Goal: Register for event/course

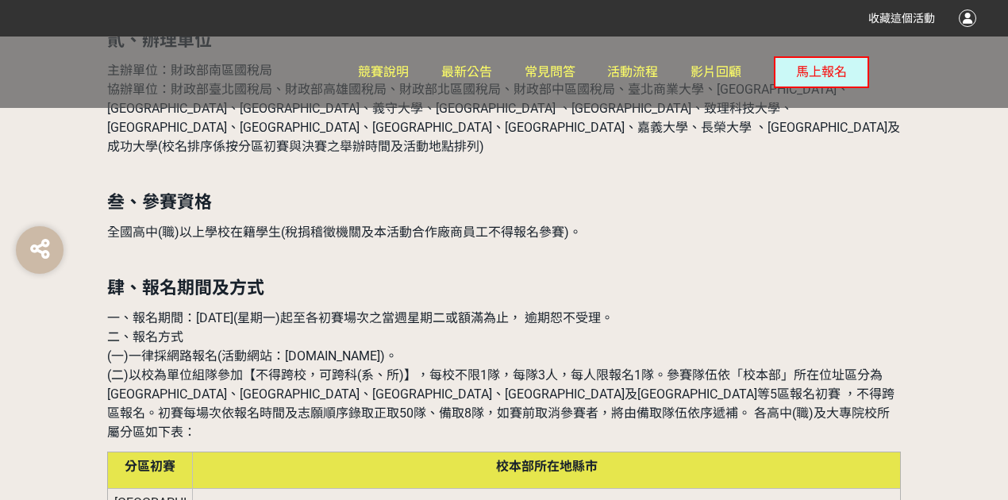
scroll to position [1000, 0]
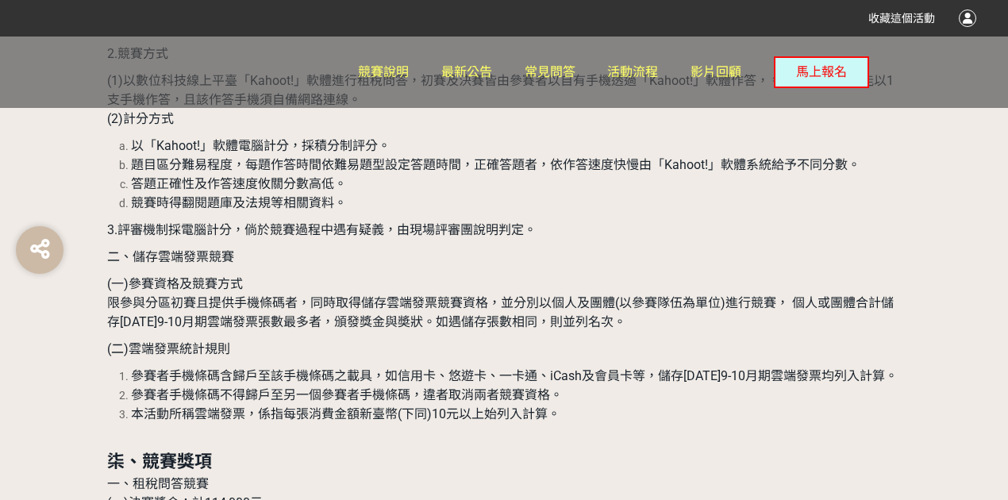
scroll to position [3653, 0]
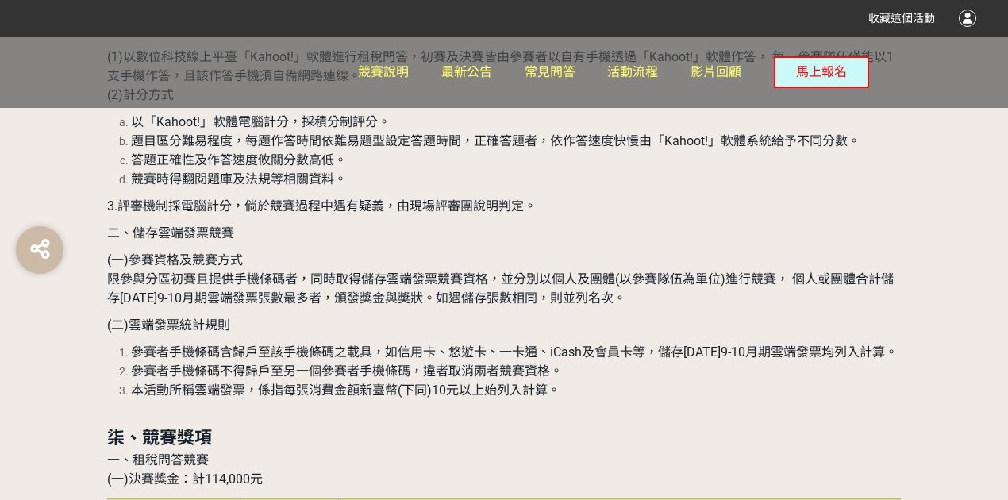
drag, startPoint x: 251, startPoint y: 430, endPoint x: 481, endPoint y: 440, distance: 230.5
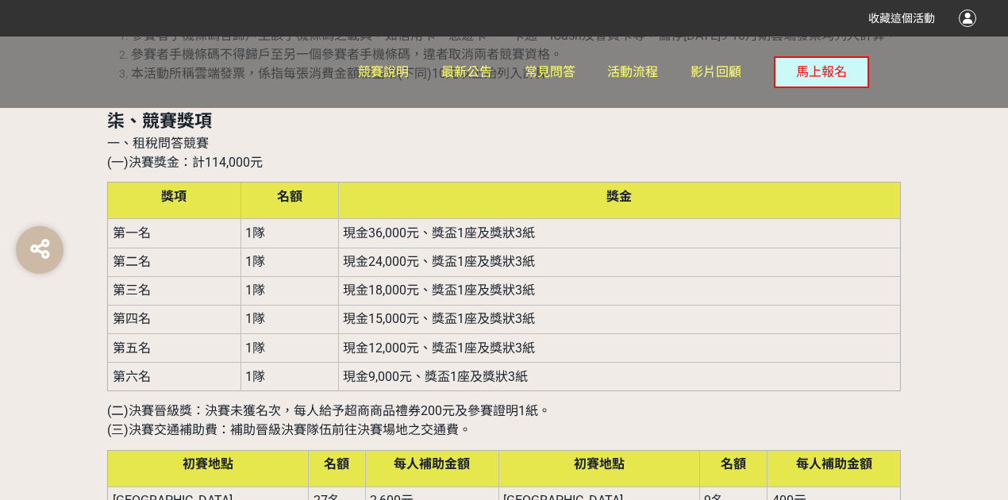
scroll to position [3970, 0]
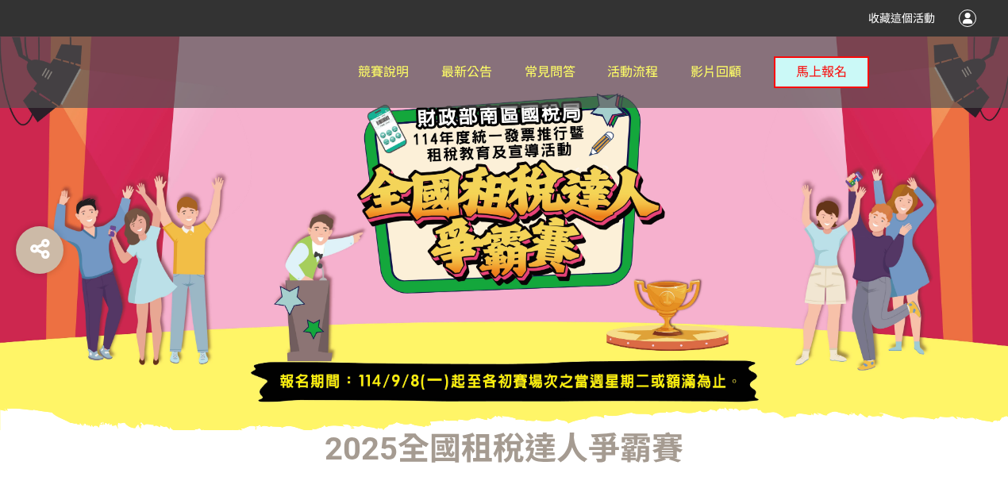
drag, startPoint x: 505, startPoint y: 174, endPoint x: 448, endPoint y: 203, distance: 64.3
click at [421, 187] on div at bounding box center [504, 234] width 1008 height 394
drag, startPoint x: 525, startPoint y: 452, endPoint x: 489, endPoint y: 435, distance: 39.4
click at [524, 452] on h1 "2025全國租稅達人爭霸賽" at bounding box center [504, 449] width 794 height 38
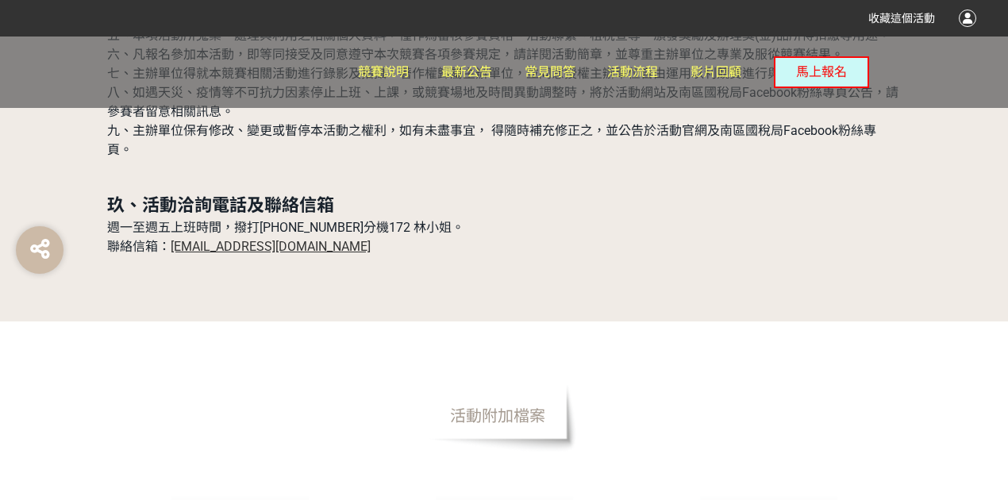
scroll to position [4910, 0]
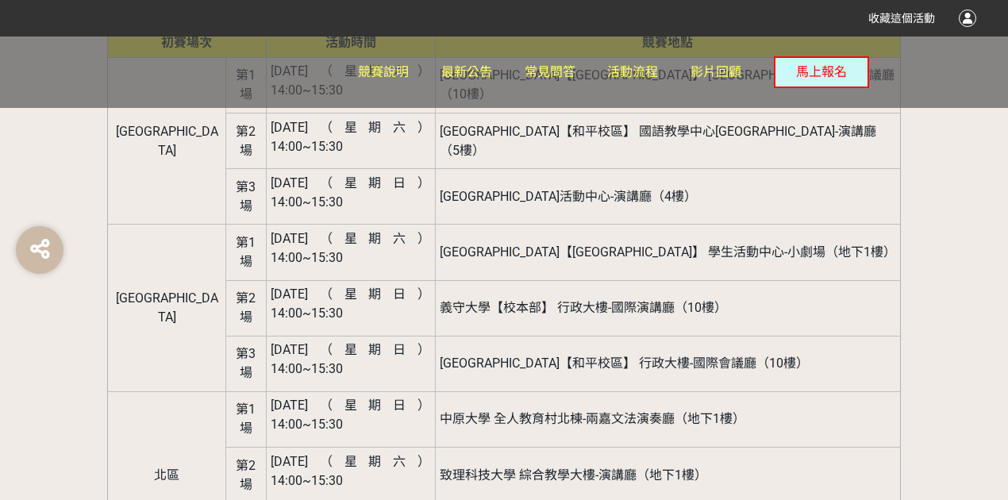
scroll to position [1958, 0]
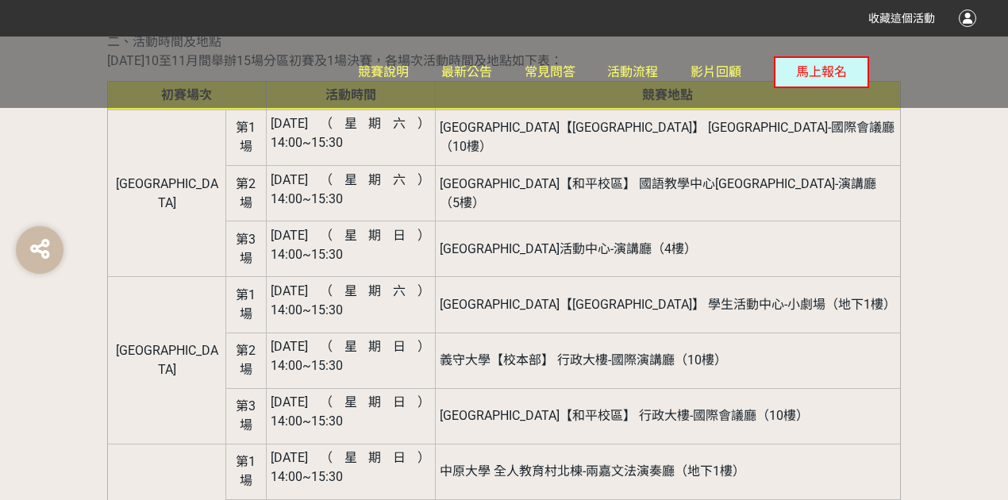
drag, startPoint x: 494, startPoint y: 267, endPoint x: 745, endPoint y: 263, distance: 250.9
drag, startPoint x: 756, startPoint y: 262, endPoint x: 503, endPoint y: 272, distance: 252.7
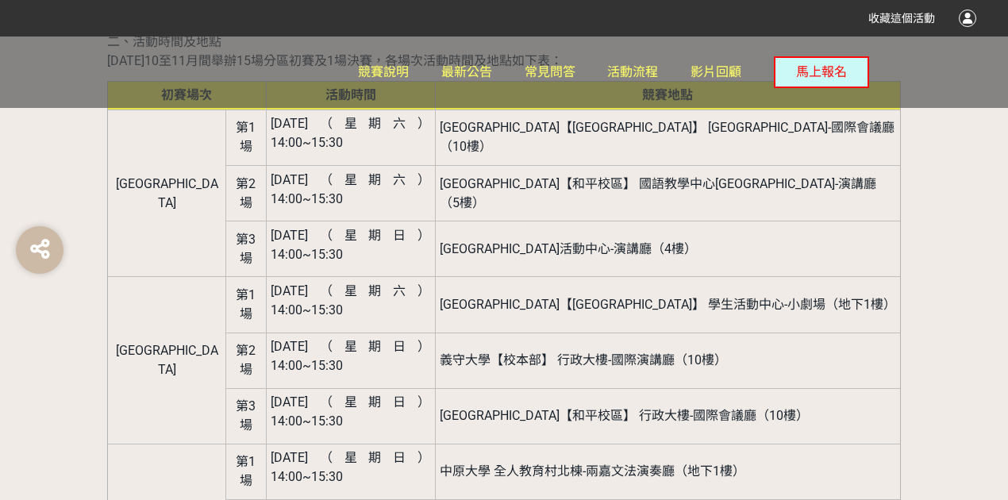
drag, startPoint x: 483, startPoint y: 303, endPoint x: 721, endPoint y: 290, distance: 238.6
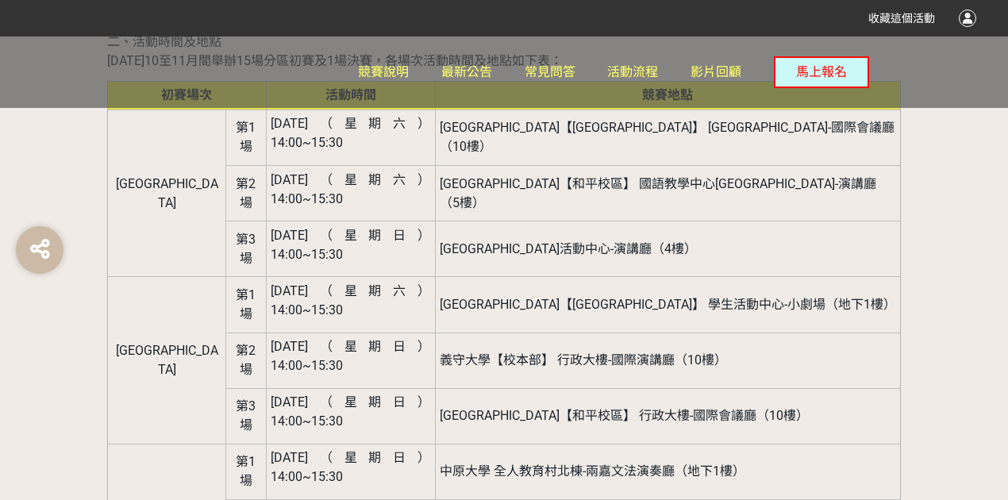
drag, startPoint x: 721, startPoint y: 290, endPoint x: 487, endPoint y: 311, distance: 235.2
drag, startPoint x: 487, startPoint y: 306, endPoint x: 710, endPoint y: 302, distance: 223.2
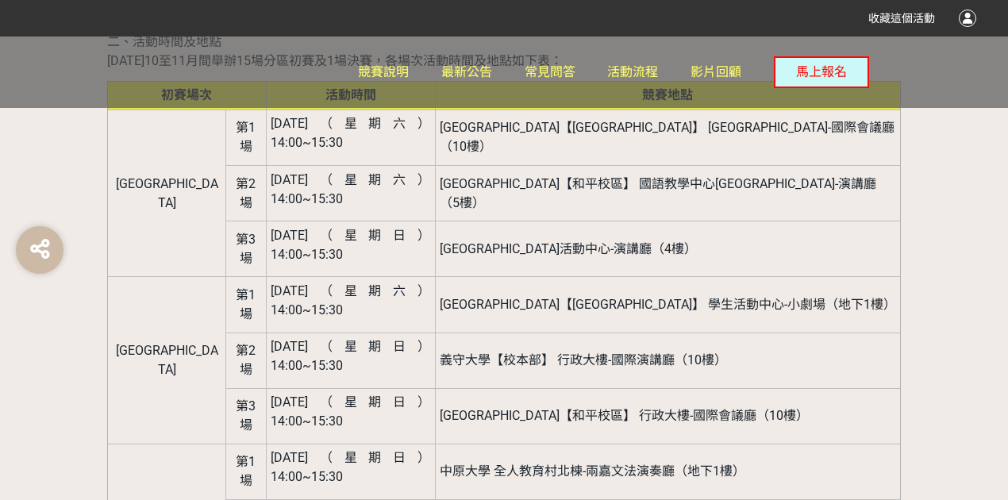
drag, startPoint x: 710, startPoint y: 302, endPoint x: 495, endPoint y: 294, distance: 214.5
drag, startPoint x: 478, startPoint y: 303, endPoint x: 486, endPoint y: 303, distance: 8.0
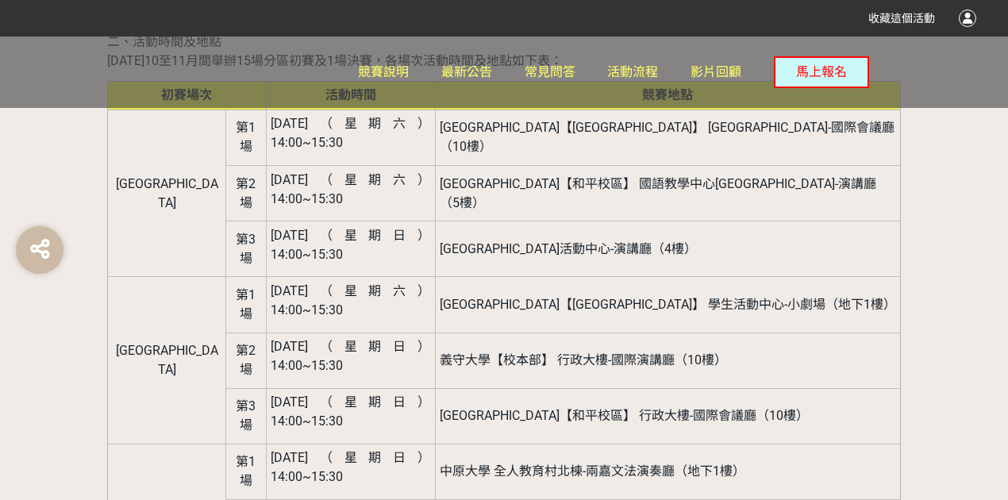
drag, startPoint x: 707, startPoint y: 303, endPoint x: 557, endPoint y: 309, distance: 149.4
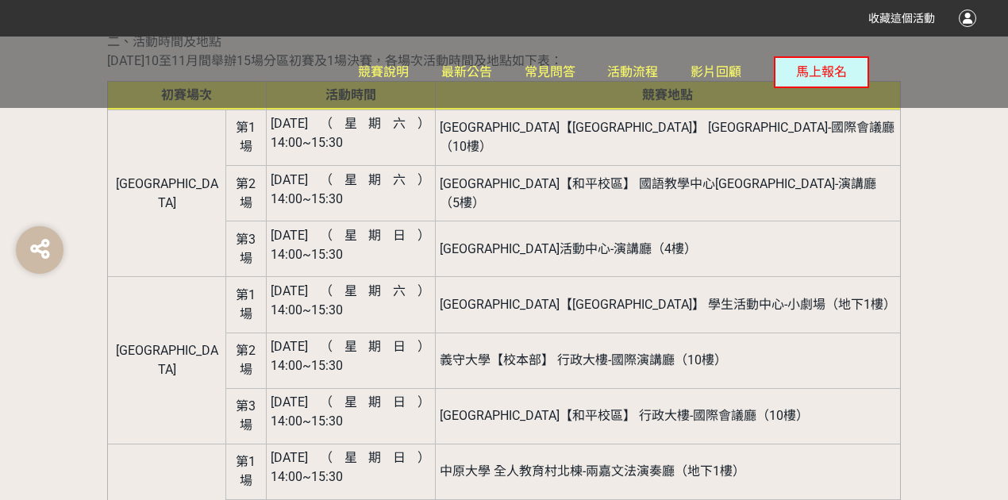
drag, startPoint x: 718, startPoint y: 305, endPoint x: 490, endPoint y: 310, distance: 227.9
drag, startPoint x: 497, startPoint y: 304, endPoint x: 716, endPoint y: 308, distance: 219.2
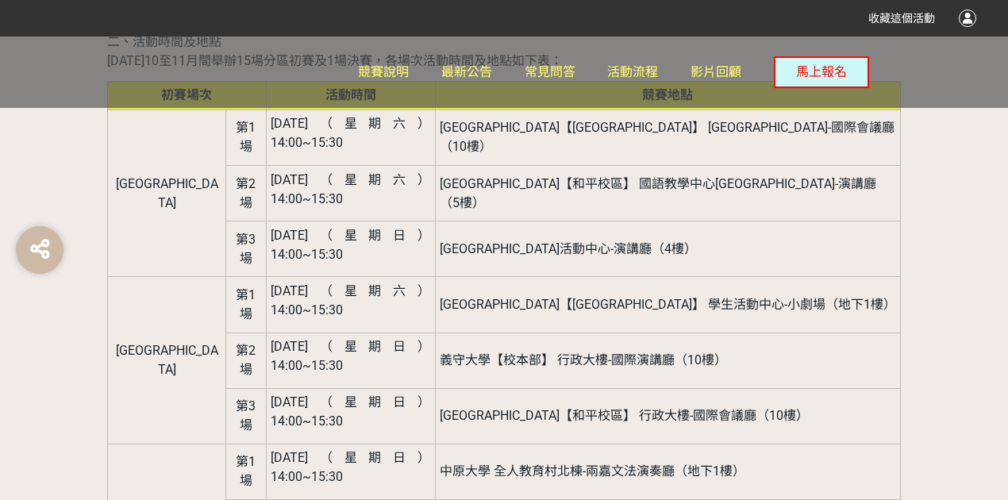
drag, startPoint x: 353, startPoint y: 295, endPoint x: 341, endPoint y: 305, distance: 14.6
drag, startPoint x: 358, startPoint y: 296, endPoint x: 338, endPoint y: 300, distance: 20.2
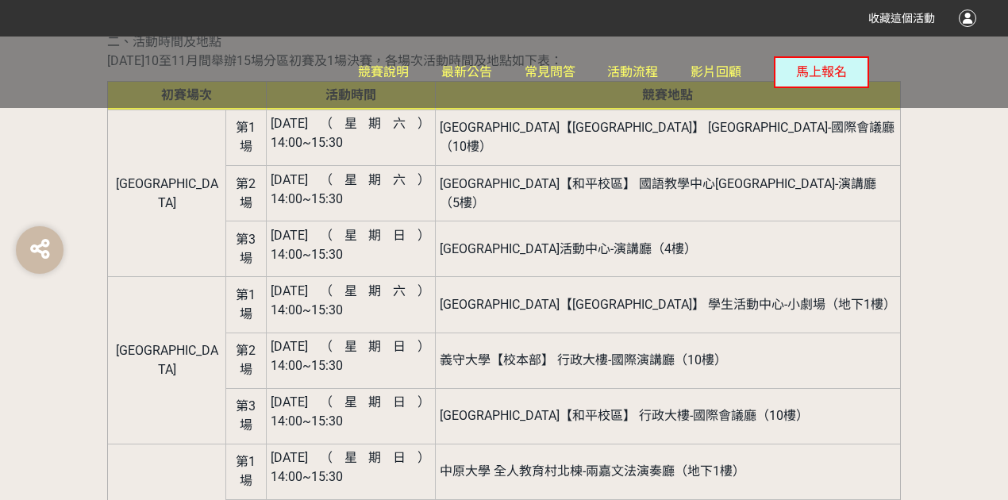
drag, startPoint x: 353, startPoint y: 298, endPoint x: 339, endPoint y: 303, distance: 14.6
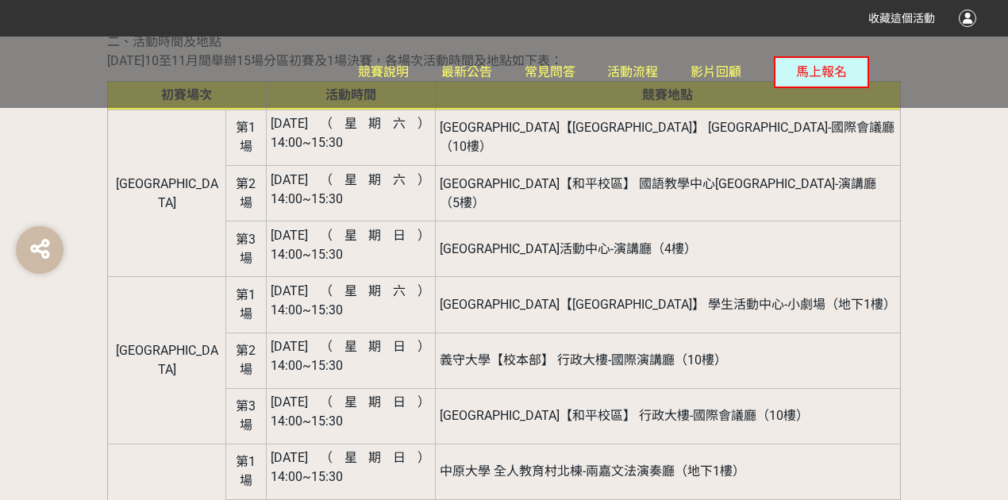
drag, startPoint x: 511, startPoint y: 299, endPoint x: 685, endPoint y: 306, distance: 174.1
drag, startPoint x: 712, startPoint y: 299, endPoint x: 491, endPoint y: 310, distance: 221.8
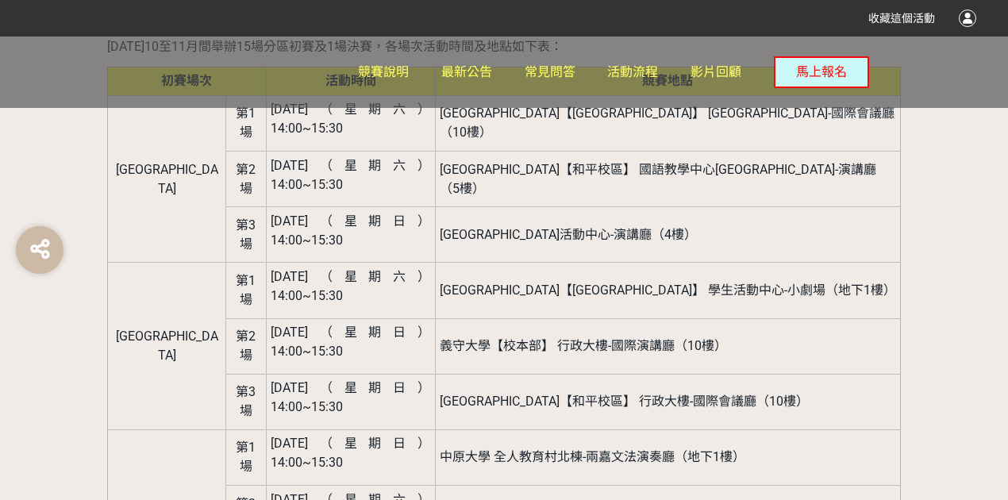
scroll to position [1990, 0]
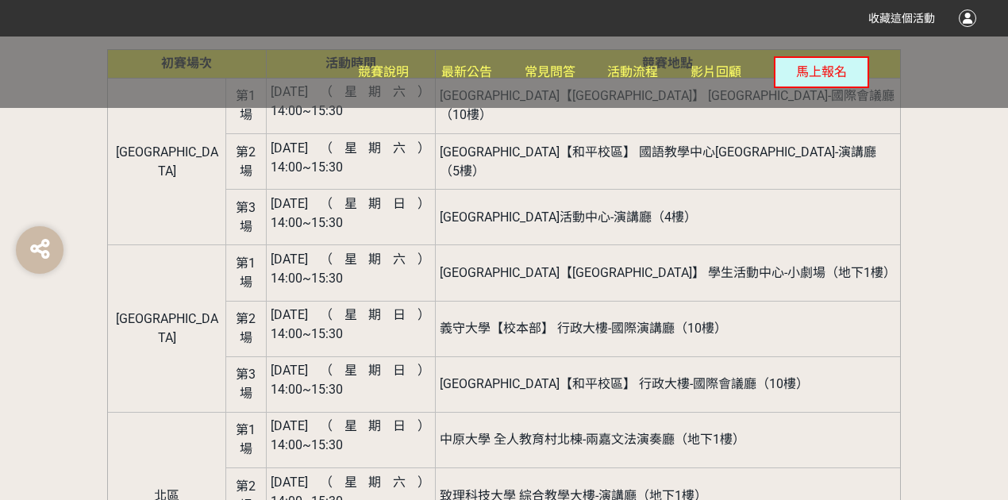
copy span "[GEOGRAPHIC_DATA]-國際會議廳（1樓）"
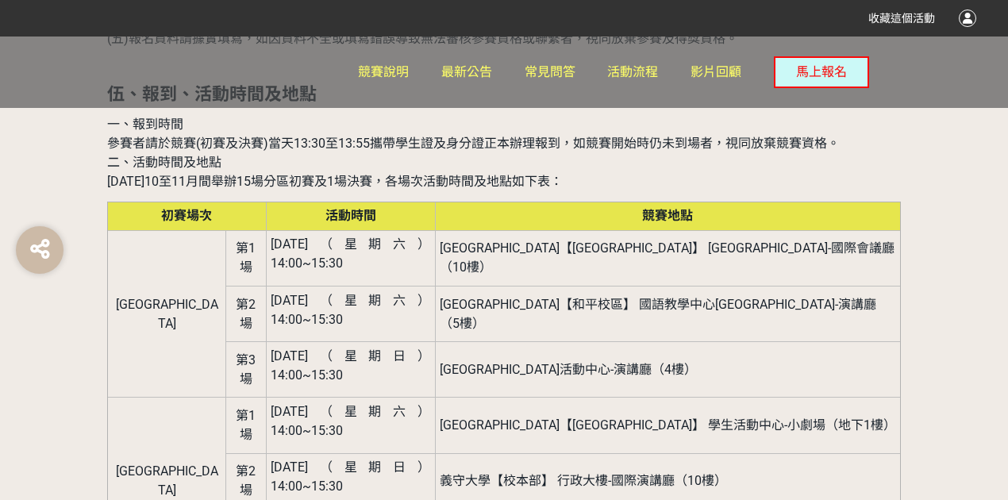
scroll to position [1779, 0]
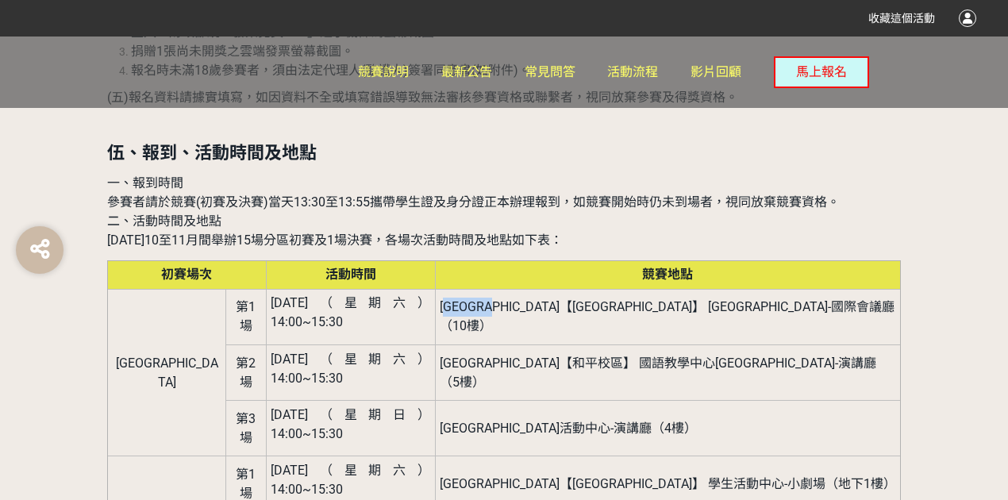
drag, startPoint x: 502, startPoint y: 186, endPoint x: 578, endPoint y: 194, distance: 76.6
click at [578, 299] on span "[GEOGRAPHIC_DATA]【[GEOGRAPHIC_DATA]】 [GEOGRAPHIC_DATA]-國際會議廳（10樓）" at bounding box center [667, 316] width 455 height 34
click at [271, 295] on span "[DATE]（星期六） 14:00~15:30" at bounding box center [351, 312] width 160 height 34
drag, startPoint x: 511, startPoint y: 191, endPoint x: 608, endPoint y: 203, distance: 98.5
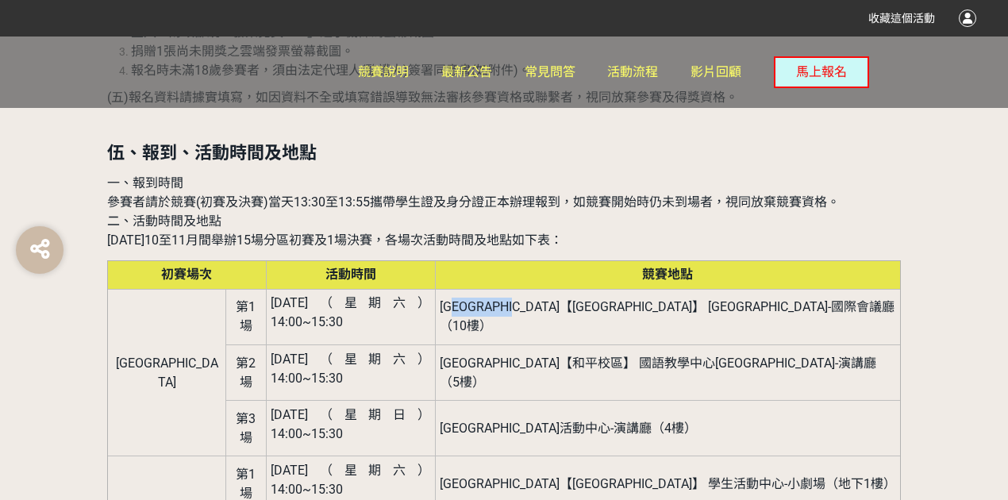
click at [608, 289] on td "[GEOGRAPHIC_DATA]【[GEOGRAPHIC_DATA]】 [GEOGRAPHIC_DATA]-國際會議廳（10樓）" at bounding box center [667, 317] width 465 height 56
drag, startPoint x: 495, startPoint y: 227, endPoint x: 605, endPoint y: 222, distance: 110.5
click at [607, 356] on span "[GEOGRAPHIC_DATA]【和平校區】 國語教學中心[GEOGRAPHIC_DATA]-演講廳（5樓）" at bounding box center [658, 373] width 437 height 34
click at [605, 356] on span "[GEOGRAPHIC_DATA]【和平校區】 國語教學中心[GEOGRAPHIC_DATA]-演講廳（5樓）" at bounding box center [658, 373] width 437 height 34
click at [516, 401] on td "[GEOGRAPHIC_DATA]活動中心-演講廳（4樓）" at bounding box center [667, 429] width 465 height 56
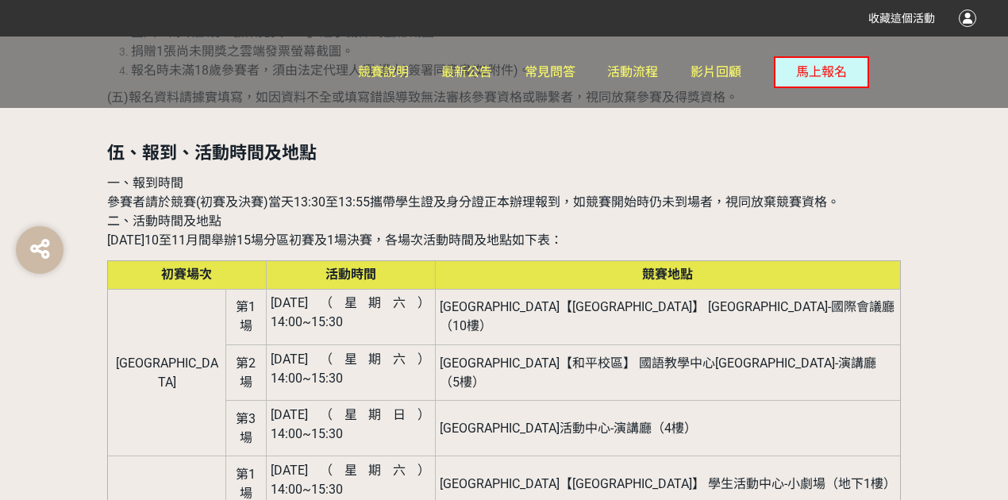
drag, startPoint x: 426, startPoint y: 277, endPoint x: 640, endPoint y: 236, distance: 218.3
click at [631, 421] on span "[GEOGRAPHIC_DATA]活動中心-演講廳（4樓）" at bounding box center [568, 428] width 257 height 15
drag, startPoint x: 521, startPoint y: 255, endPoint x: 530, endPoint y: 260, distance: 10.7
click at [613, 401] on td "[GEOGRAPHIC_DATA]活動中心-演講廳（4樓）" at bounding box center [667, 429] width 465 height 56
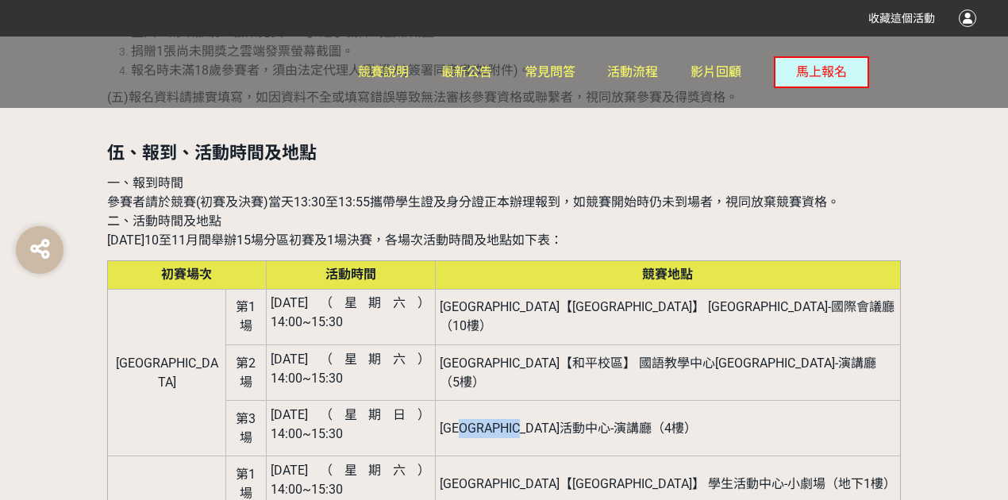
click at [530, 421] on span "[GEOGRAPHIC_DATA]活動中心-演講廳（4樓）" at bounding box center [568, 428] width 257 height 15
drag, startPoint x: 557, startPoint y: 265, endPoint x: 499, endPoint y: 264, distance: 58.0
click at [497, 421] on span "[GEOGRAPHIC_DATA]活動中心-演講廳（4樓）" at bounding box center [568, 428] width 257 height 15
click at [513, 421] on span "[GEOGRAPHIC_DATA]活動中心-演講廳（4樓）" at bounding box center [568, 428] width 257 height 15
drag, startPoint x: 543, startPoint y: 188, endPoint x: 556, endPoint y: 186, distance: 12.9
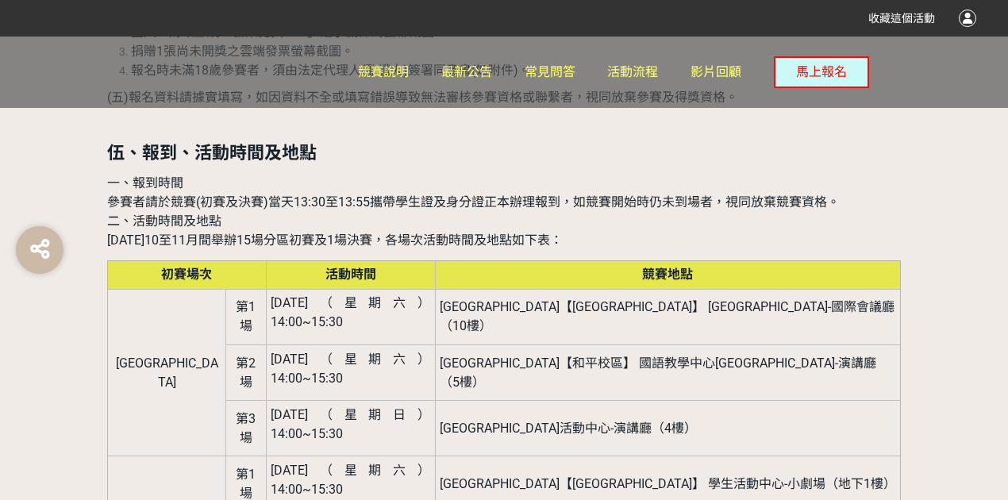
click at [544, 299] on span "[GEOGRAPHIC_DATA]【[GEOGRAPHIC_DATA]】 [GEOGRAPHIC_DATA]-國際會議廳（10樓）" at bounding box center [667, 316] width 455 height 34
drag, startPoint x: 557, startPoint y: 187, endPoint x: 530, endPoint y: 195, distance: 28.4
click at [532, 299] on span "[GEOGRAPHIC_DATA]【[GEOGRAPHIC_DATA]】 [GEOGRAPHIC_DATA]-國際會議廳（10樓）" at bounding box center [667, 316] width 455 height 34
click at [530, 299] on span "[GEOGRAPHIC_DATA]【[GEOGRAPHIC_DATA]】 [GEOGRAPHIC_DATA]-國際會議廳（10樓）" at bounding box center [667, 316] width 455 height 34
drag, startPoint x: 563, startPoint y: 261, endPoint x: 484, endPoint y: 276, distance: 80.0
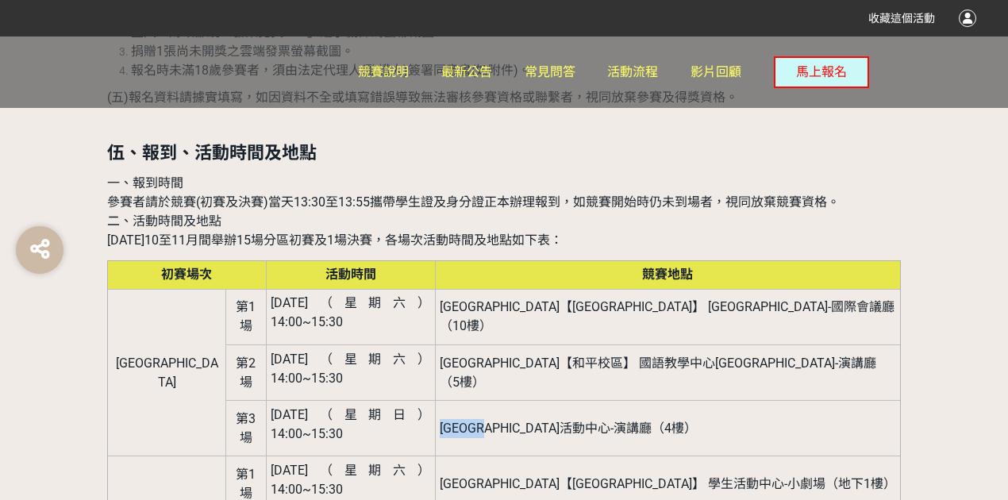
click at [484, 401] on td "[GEOGRAPHIC_DATA]活動中心-演講廳（4樓）" at bounding box center [667, 429] width 465 height 56
copy span "臺北教育大學"
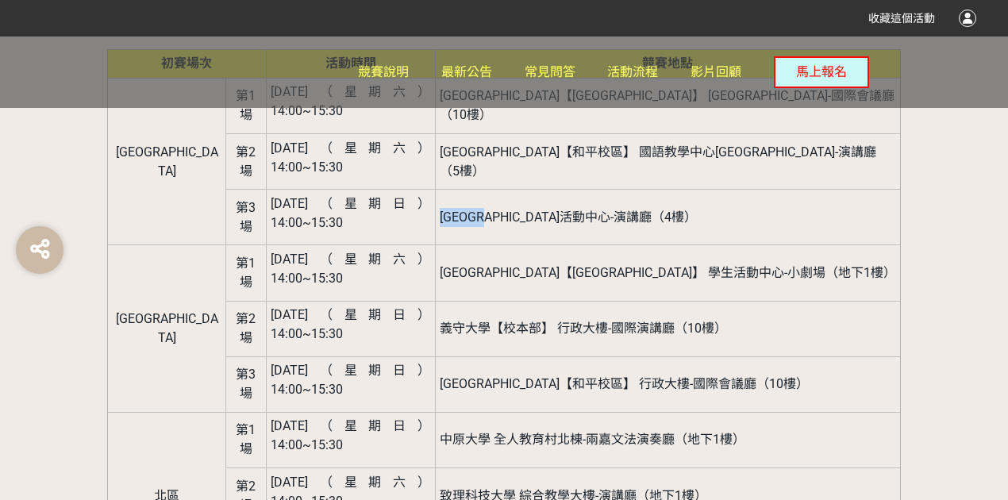
scroll to position [2043, 0]
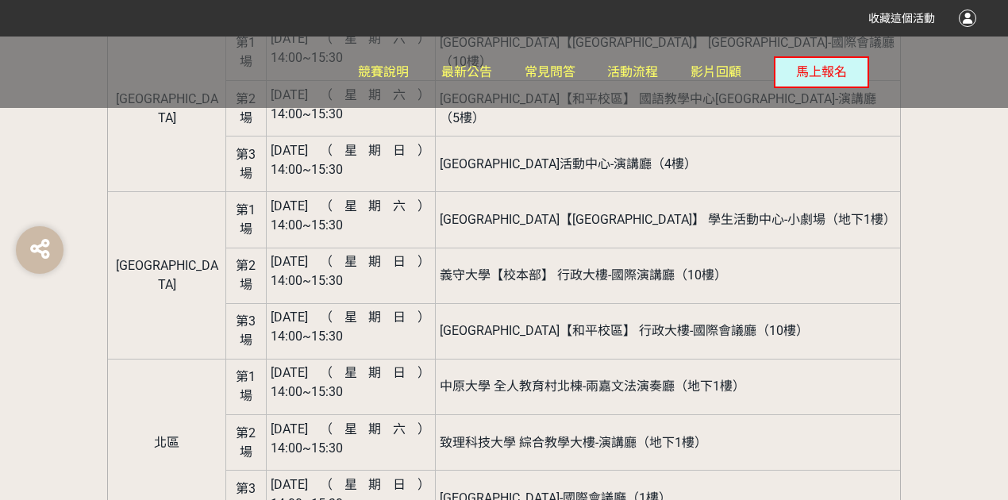
drag, startPoint x: 495, startPoint y: 282, endPoint x: 573, endPoint y: 280, distance: 77.8
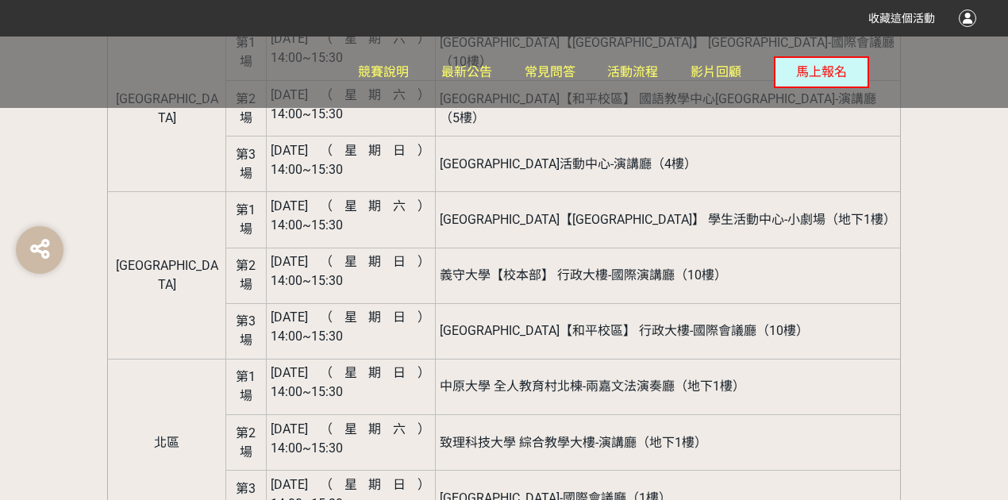
drag, startPoint x: 550, startPoint y: 287, endPoint x: 608, endPoint y: 319, distance: 66.1
click at [608, 319] on tbody "臺北區 第1場 114年10月18日（星期六） 14:00~15:30 臺北商業大學【臺北校區】 承曦樓-國際會議廳（10樓） 第2場 114年11月01日（…" at bounding box center [504, 485] width 793 height 920
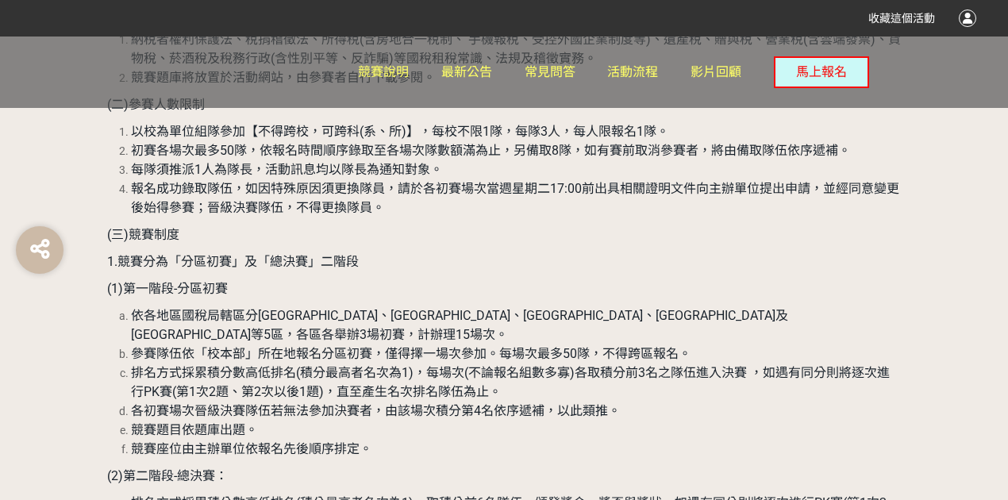
scroll to position [3052, 0]
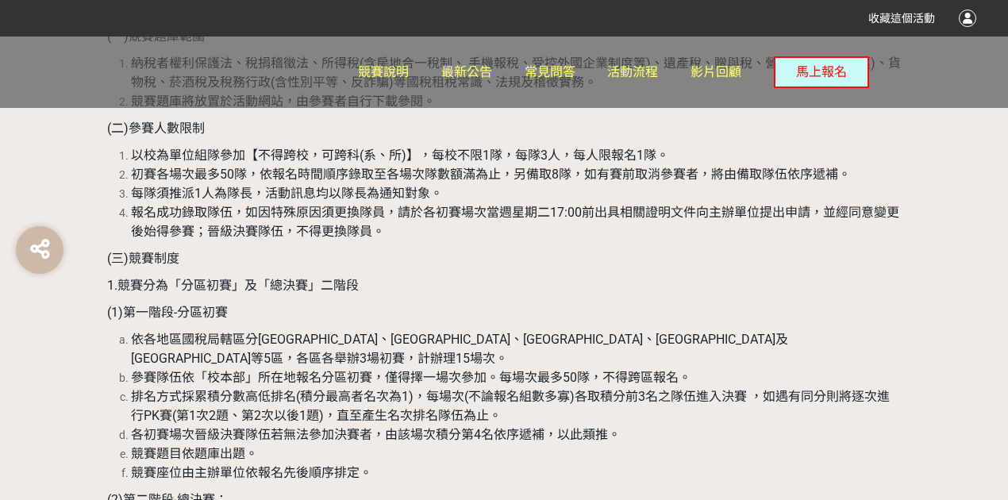
drag, startPoint x: 199, startPoint y: 284, endPoint x: 260, endPoint y: 303, distance: 64.8
drag, startPoint x: 140, startPoint y: 278, endPoint x: 265, endPoint y: 340, distance: 139.9
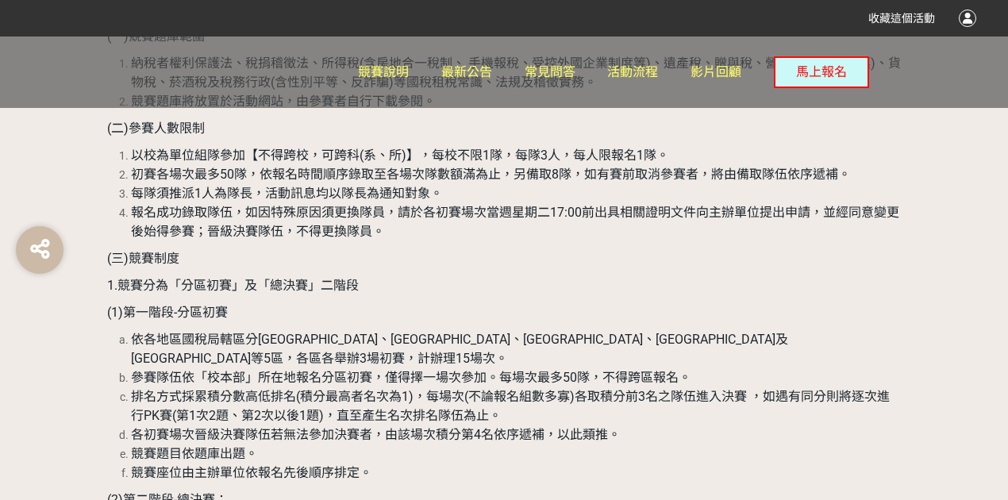
drag, startPoint x: 612, startPoint y: 299, endPoint x: 650, endPoint y: 295, distance: 37.5
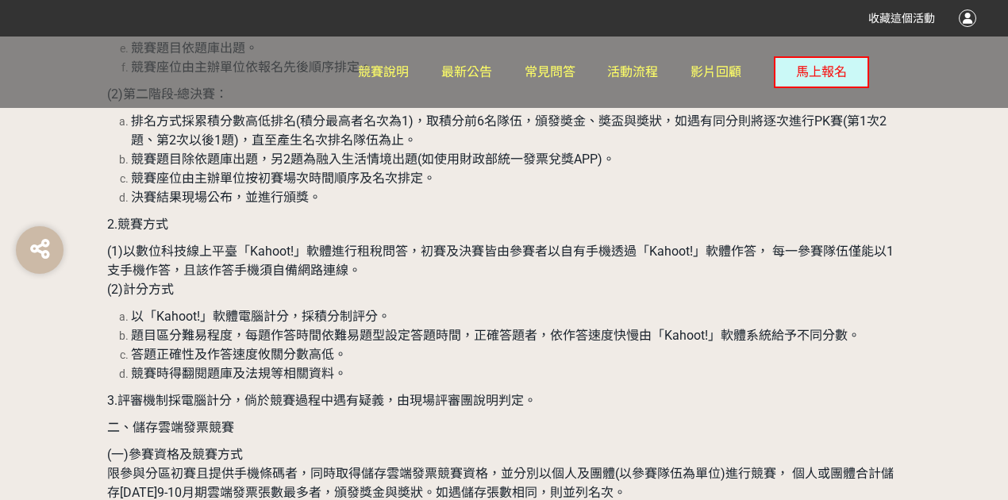
scroll to position [3475, 0]
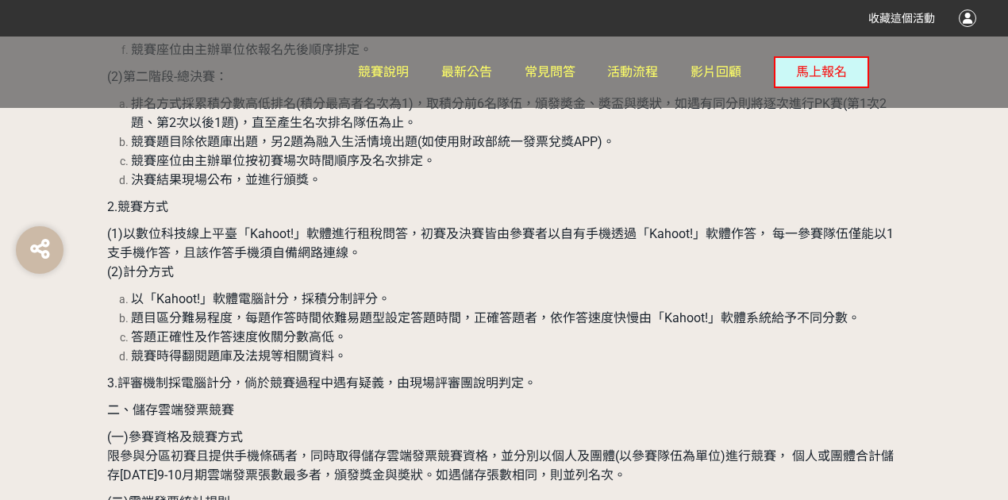
drag, startPoint x: 348, startPoint y: 284, endPoint x: 582, endPoint y: 291, distance: 234.3
drag, startPoint x: 532, startPoint y: 307, endPoint x: 340, endPoint y: 350, distance: 196.9
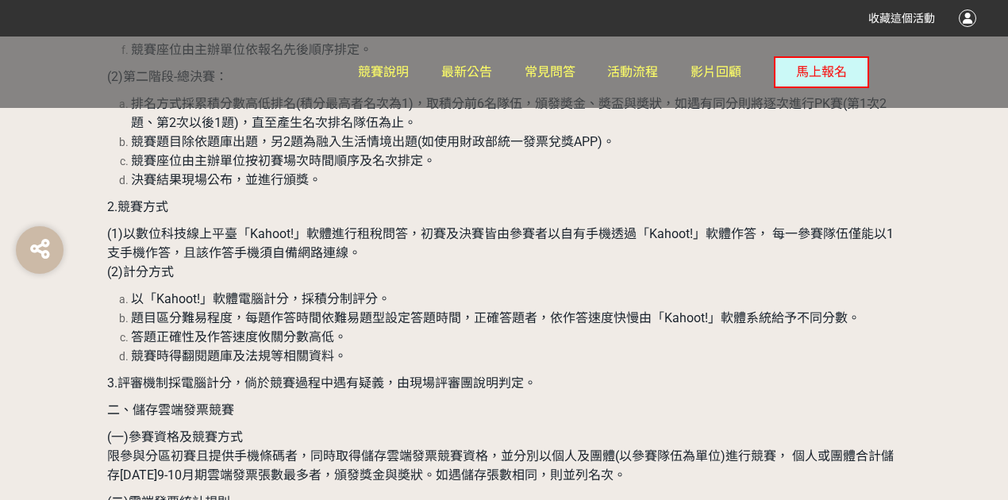
drag, startPoint x: 370, startPoint y: 281, endPoint x: 545, endPoint y: 287, distance: 175.6
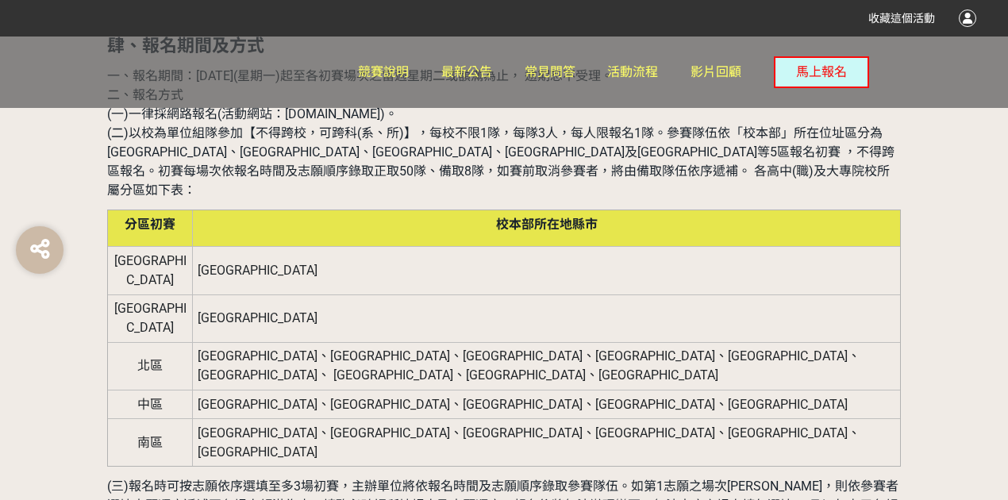
scroll to position [1040, 0]
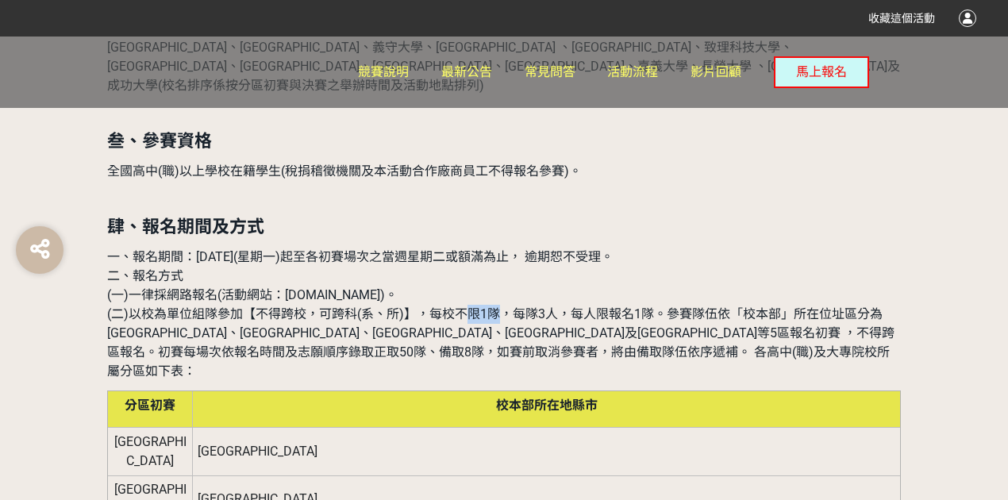
drag, startPoint x: 467, startPoint y: 299, endPoint x: 495, endPoint y: 302, distance: 28.0
click at [495, 302] on p "一、報名期間：114年9月8日(星期一)起至各初賽場次之當週星期二或額滿為止， 逾期恕不受理。 二、報名方式 (一)一律採網路報名(活動網站：www.2025…" at bounding box center [504, 314] width 794 height 133
click at [503, 305] on p "一、報名期間：114年9月8日(星期一)起至各初賽場次之當週星期二或額滿為止， 逾期恕不受理。 二、報名方式 (一)一律採網路報名(活動網站：www.2025…" at bounding box center [504, 314] width 794 height 133
drag, startPoint x: 684, startPoint y: 310, endPoint x: 762, endPoint y: 313, distance: 77.9
click at [762, 313] on span "(二)以校為單位組隊參加【不得跨校，可跨科(系、所)】，每校不限1隊，每隊3人，每人限報名1隊。參賽隊伍依「校本部」所在位址區分為[GEOGRAPHIC_DA…" at bounding box center [501, 342] width 788 height 72
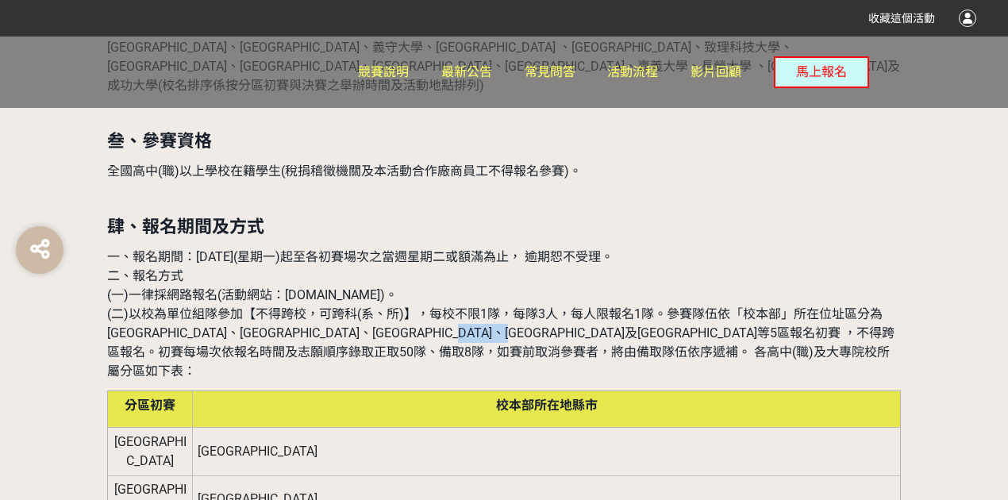
click at [759, 316] on span "(二)以校為單位組隊參加【不得跨校，可跨科(系、所)】，每校不限1隊，每隊3人，每人限報名1隊。參賽隊伍依「校本部」所在位址區分為[GEOGRAPHIC_DA…" at bounding box center [501, 342] width 788 height 72
drag, startPoint x: 768, startPoint y: 318, endPoint x: 809, endPoint y: 319, distance: 41.3
click at [809, 319] on span "(二)以校為單位組隊參加【不得跨校，可跨科(系、所)】，每校不限1隊，每隊3人，每人限報名1隊。參賽隊伍依「校本部」所在位址區分為[GEOGRAPHIC_DA…" at bounding box center [501, 342] width 788 height 72
click at [807, 321] on p "一、報名期間：114年9月8日(星期一)起至各初賽場次之當週星期二或額滿為止， 逾期恕不受理。 二、報名方式 (一)一律採網路報名(活動網站：www.2025…" at bounding box center [504, 314] width 794 height 133
drag, startPoint x: 478, startPoint y: 334, endPoint x: 114, endPoint y: 308, distance: 364.6
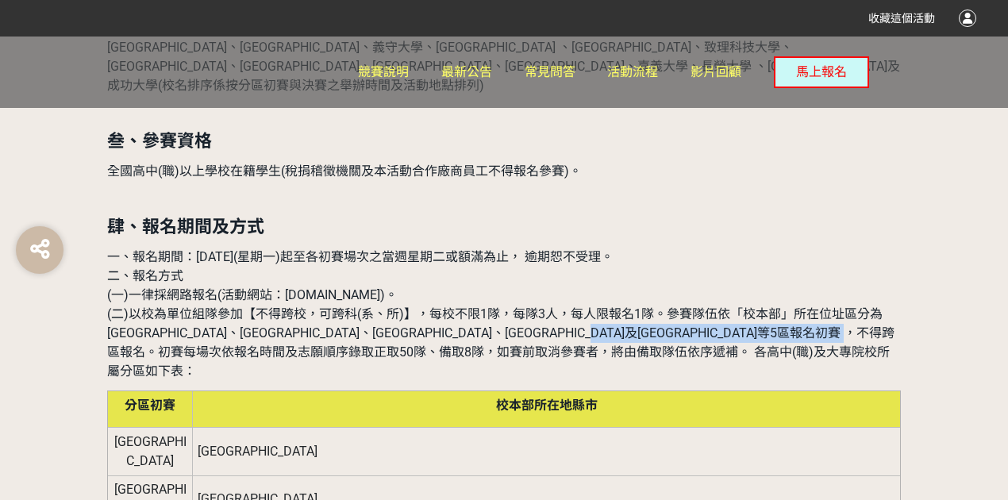
click at [112, 330] on span "(二)以校為單位組隊參加【不得跨校，可跨科(系、所)】，每校不限1隊，每隊3人，每人限報名1隊。參賽隊伍依「校本部」所在位址區分為[GEOGRAPHIC_DA…" at bounding box center [501, 342] width 788 height 72
drag, startPoint x: 789, startPoint y: 78, endPoint x: 804, endPoint y: 82, distance: 14.8
click at [804, 82] on button "馬上報名" at bounding box center [821, 72] width 95 height 32
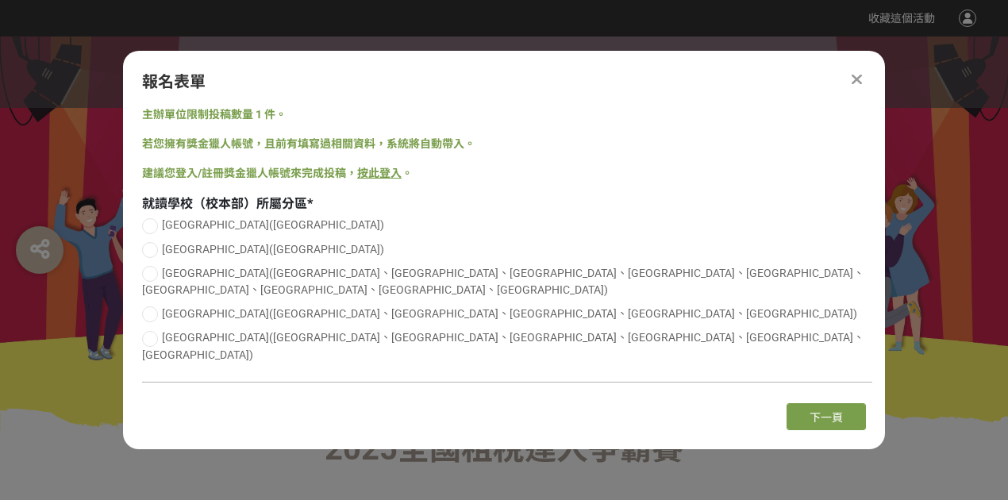
scroll to position [0, 0]
click at [201, 256] on span "高雄區(高雄市)" at bounding box center [273, 249] width 222 height 13
click at [153, 255] on input "高雄區(高雄市)" at bounding box center [148, 250] width 10 height 10
radio input "false"
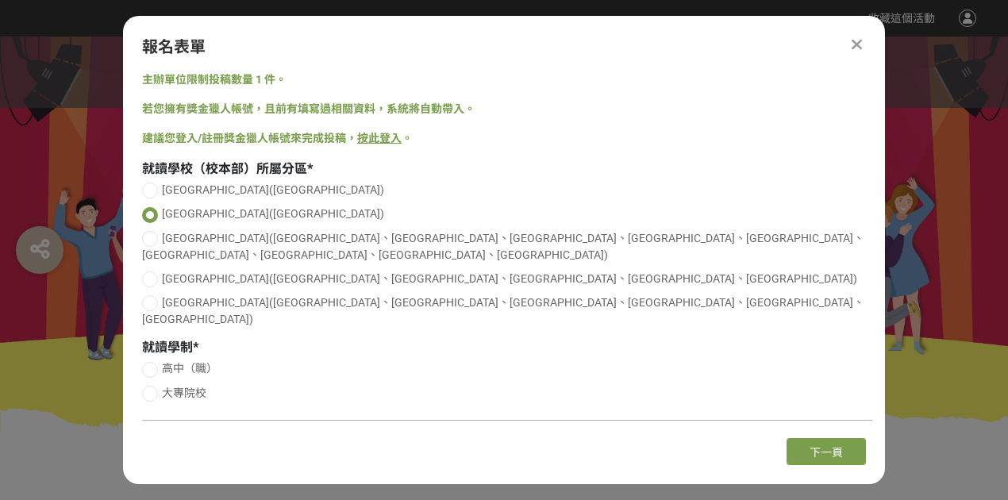
click at [202, 248] on div "臺北區(臺北市) 高雄區(高雄市) 北區(新北市、桃園市、新竹市、新竹縣、基隆市、宜蘭縣、花蓮縣、金門縣、連江縣) 中區(苗栗縣、臺中市、南投縣、彰化縣、雲林…" at bounding box center [507, 257] width 731 height 150
click at [205, 272] on span "中區(苗栗縣、臺中市、南投縣、彰化縣、雲林縣)" at bounding box center [510, 278] width 696 height 13
click at [153, 274] on input "中區(苗栗縣、臺中市、南投縣、彰化縣、雲林縣)" at bounding box center [148, 279] width 10 height 10
radio input "false"
click at [224, 242] on span "北區(新北市、桃園市、新竹市、新竹縣、基隆市、宜蘭縣、花蓮縣、金門縣、連江縣)" at bounding box center [503, 246] width 723 height 29
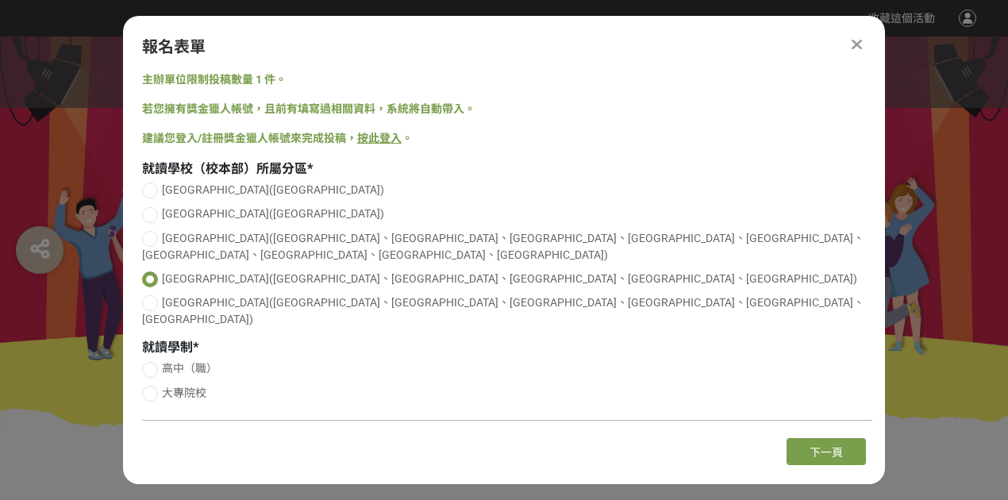
click at [153, 242] on input "北區(新北市、桃園市、新竹市、新竹縣、基隆市、宜蘭縣、花蓮縣、金門縣、連江縣)" at bounding box center [148, 238] width 10 height 10
radio input "false"
click at [214, 362] on span "高中（職）" at bounding box center [190, 368] width 56 height 13
click at [153, 364] on input "高中（職）" at bounding box center [148, 369] width 10 height 10
radio input "false"
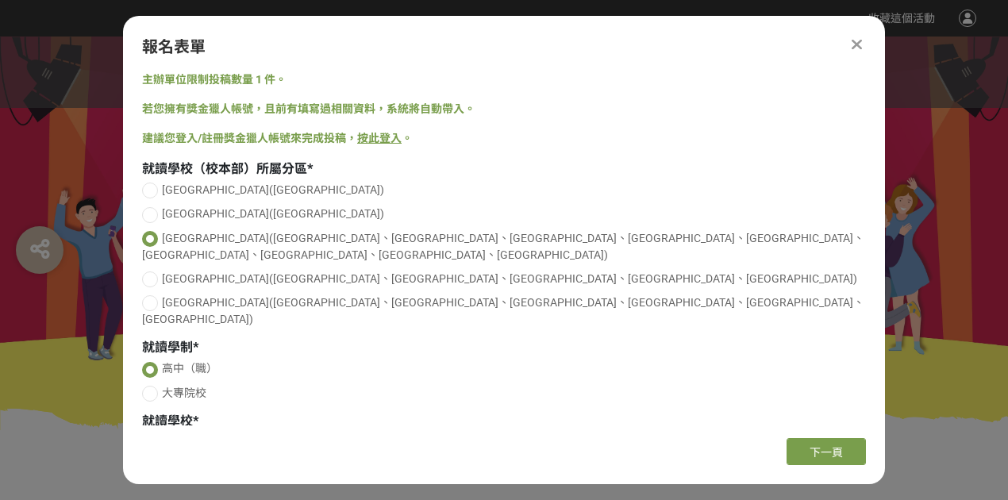
click at [257, 438] on input "Search for option" at bounding box center [498, 449] width 707 height 22
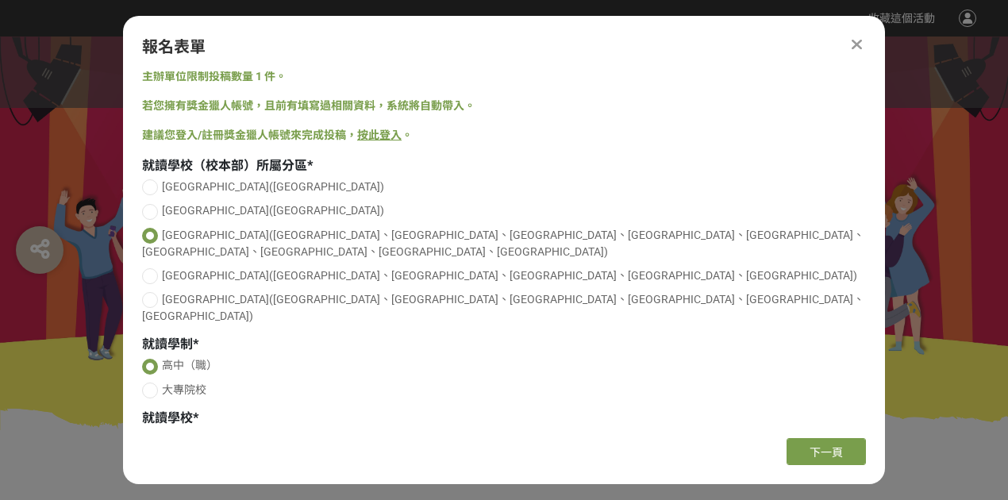
click at [845, 435] on input "Search for option" at bounding box center [498, 446] width 707 height 22
click at [573, 409] on div "就讀學校 * Loading..." at bounding box center [507, 435] width 731 height 53
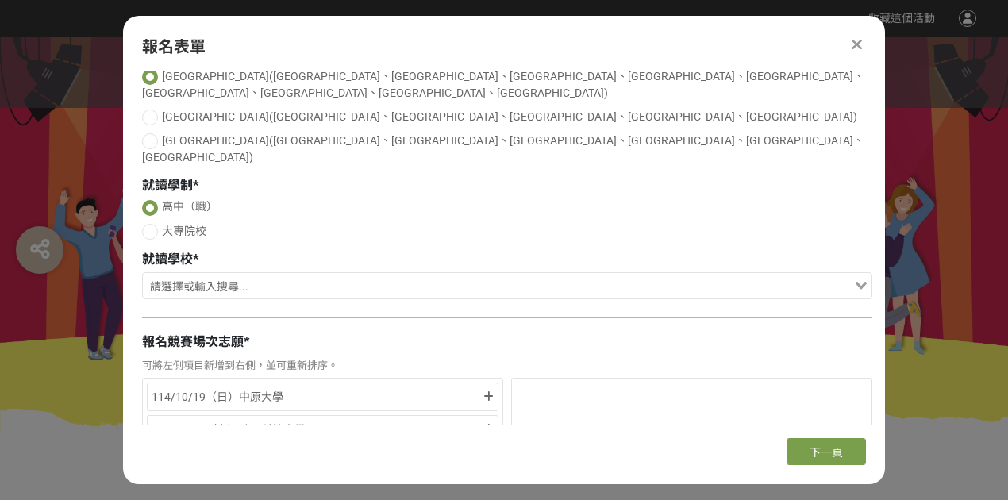
scroll to position [214, 0]
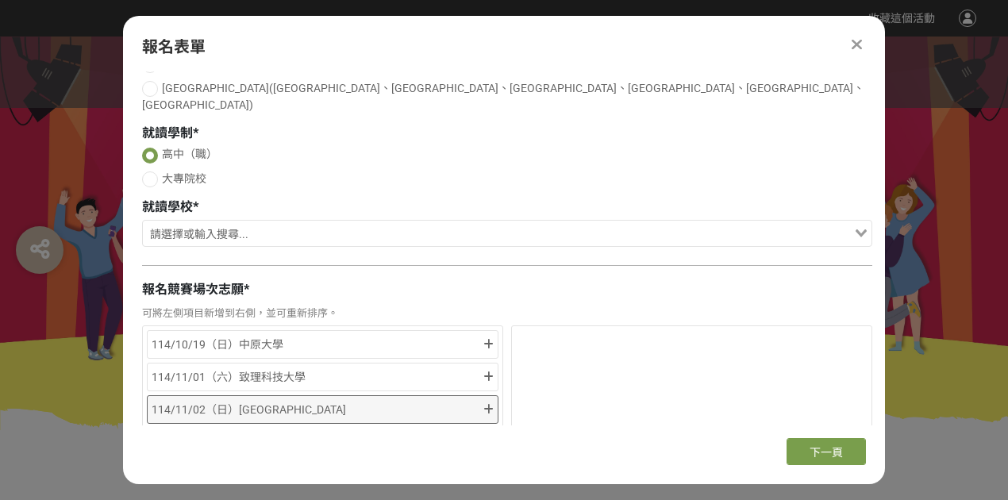
click at [441, 400] on div "114/11/02（日）明新科技大學" at bounding box center [317, 409] width 330 height 19
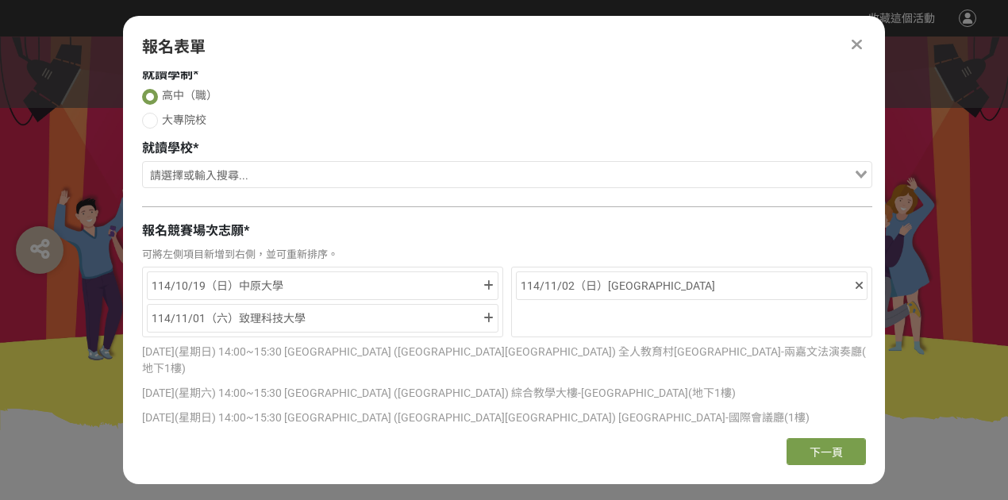
scroll to position [211, 0]
